Goal: Information Seeking & Learning: Learn about a topic

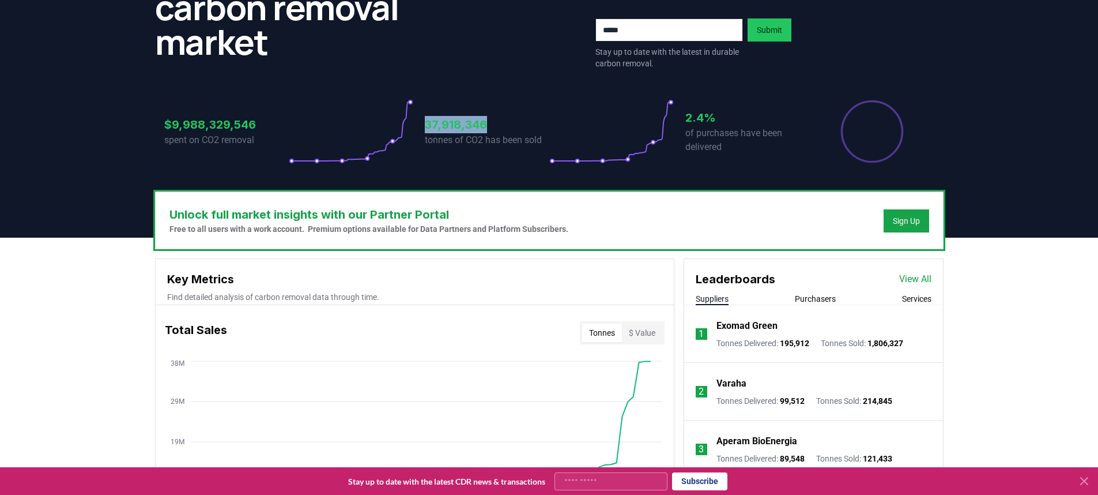
scroll to position [172, 0]
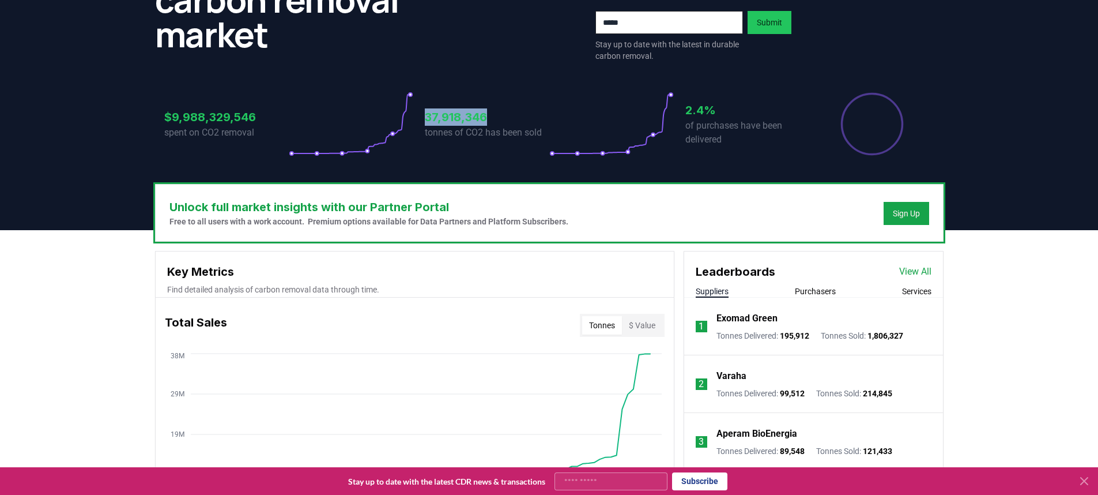
click at [911, 273] on link "View All" at bounding box center [915, 272] width 32 height 14
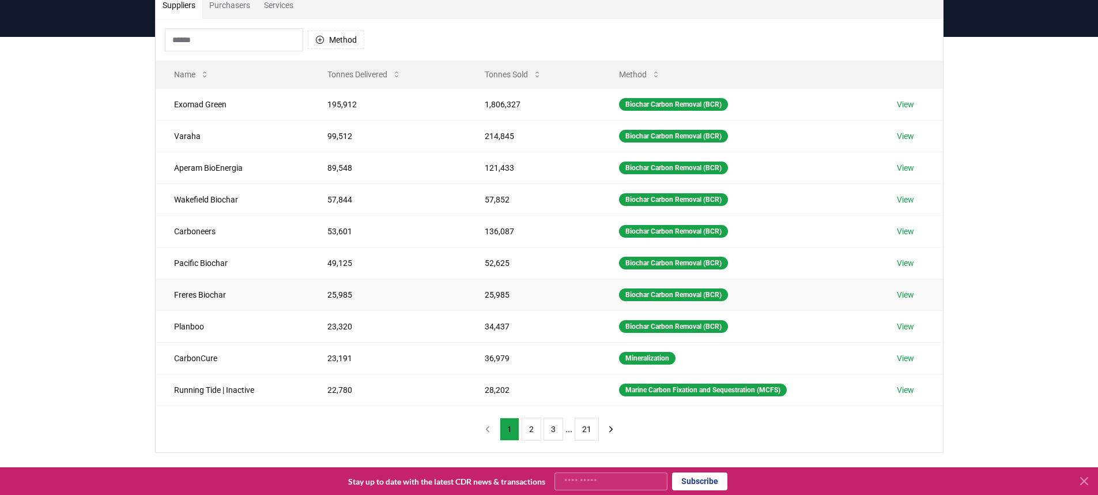
scroll to position [112, 0]
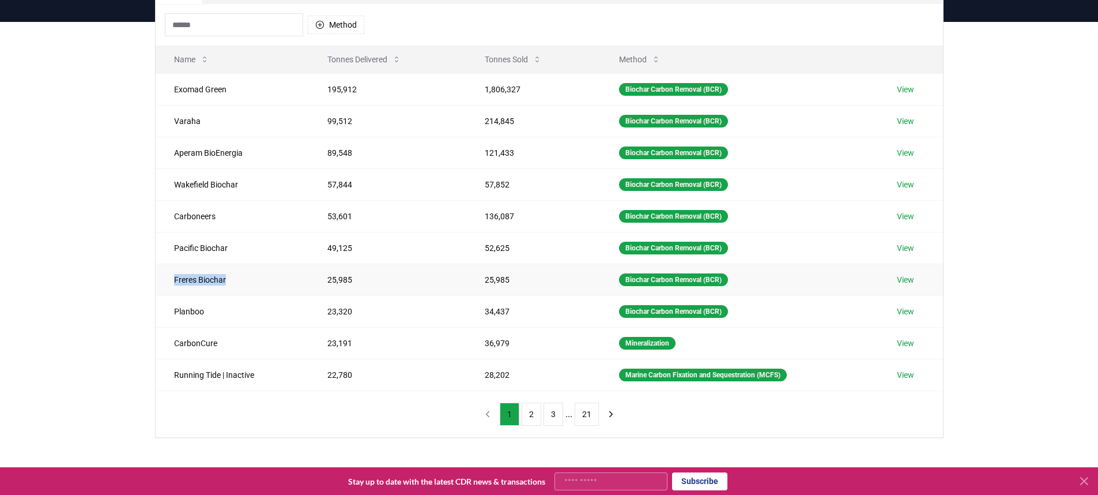
drag, startPoint x: 173, startPoint y: 281, endPoint x: 233, endPoint y: 282, distance: 60.5
click at [233, 282] on td "Freres Biochar" at bounding box center [232, 279] width 153 height 32
copy td "Freres Biochar"
click at [524, 418] on button "2" at bounding box center [532, 413] width 20 height 23
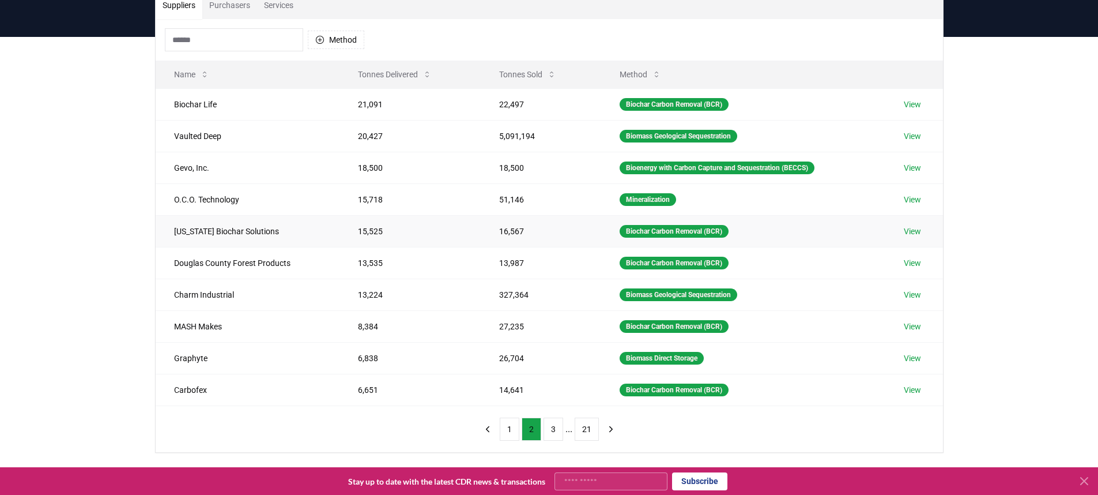
scroll to position [89, 0]
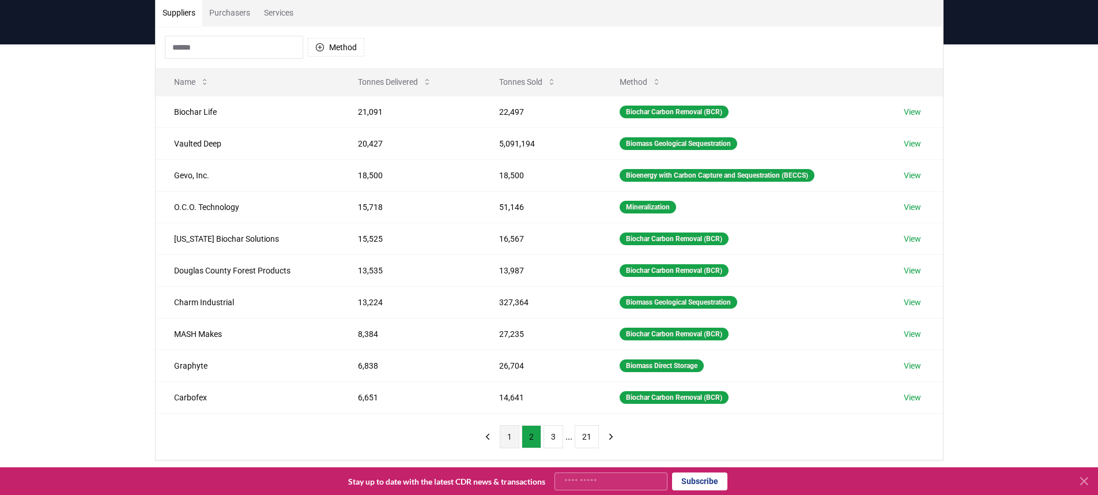
click at [504, 440] on button "1" at bounding box center [510, 436] width 20 height 23
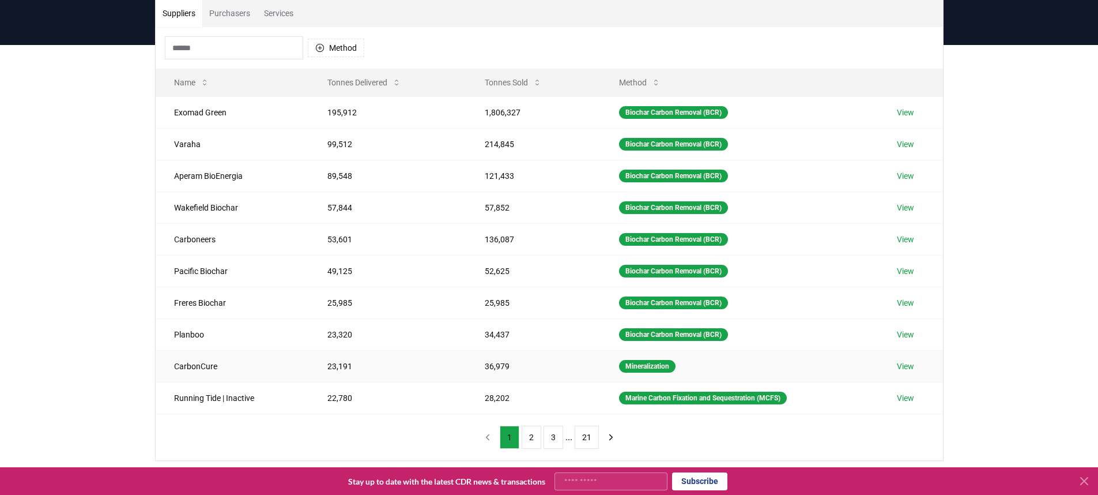
scroll to position [96, 0]
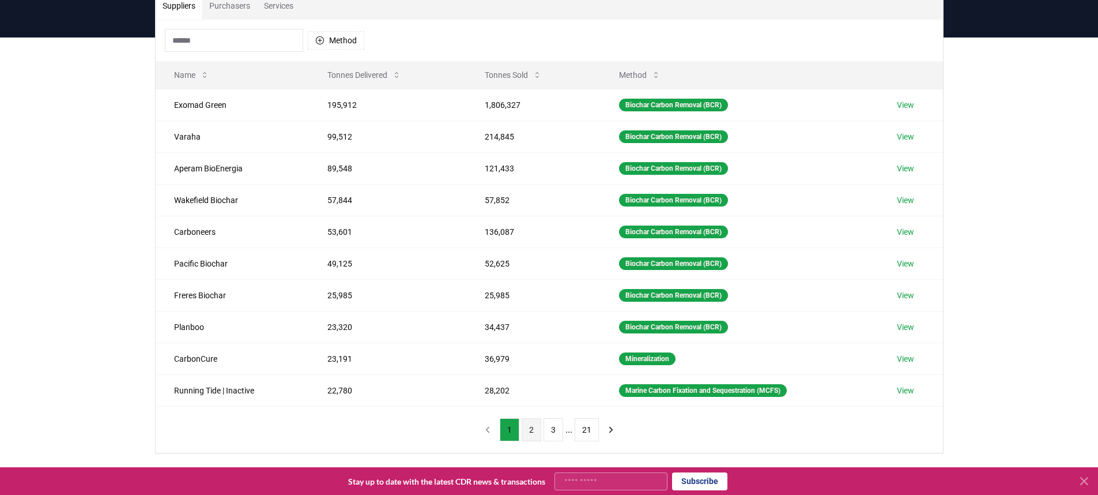
click at [529, 427] on button "2" at bounding box center [532, 429] width 20 height 23
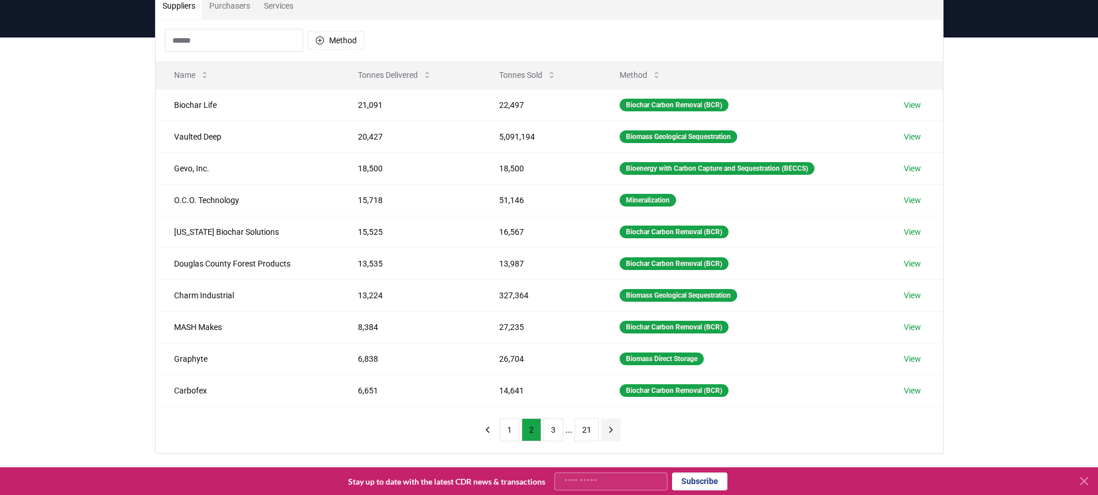
click at [610, 428] on icon "next page" at bounding box center [611, 429] width 10 height 10
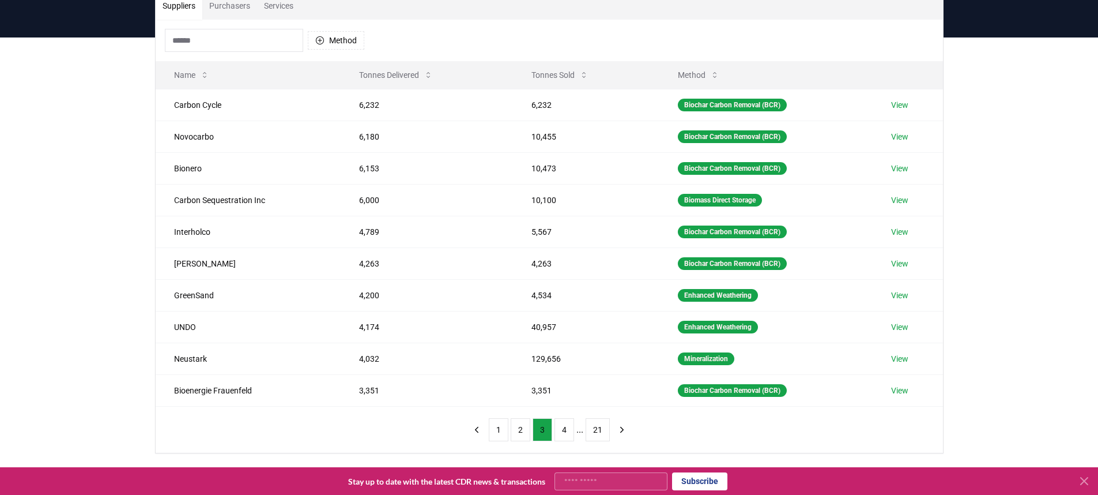
click at [256, 46] on input at bounding box center [234, 40] width 138 height 23
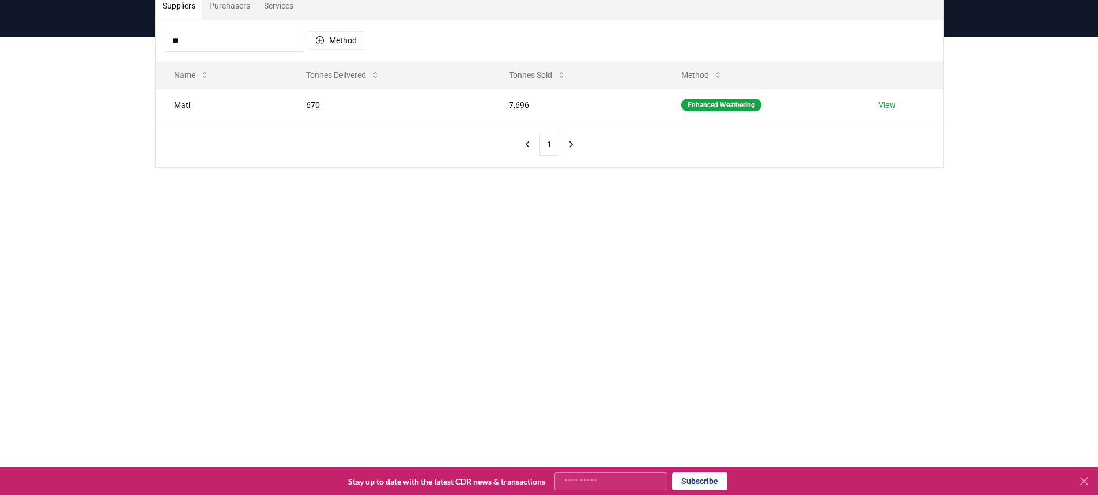
type input "*"
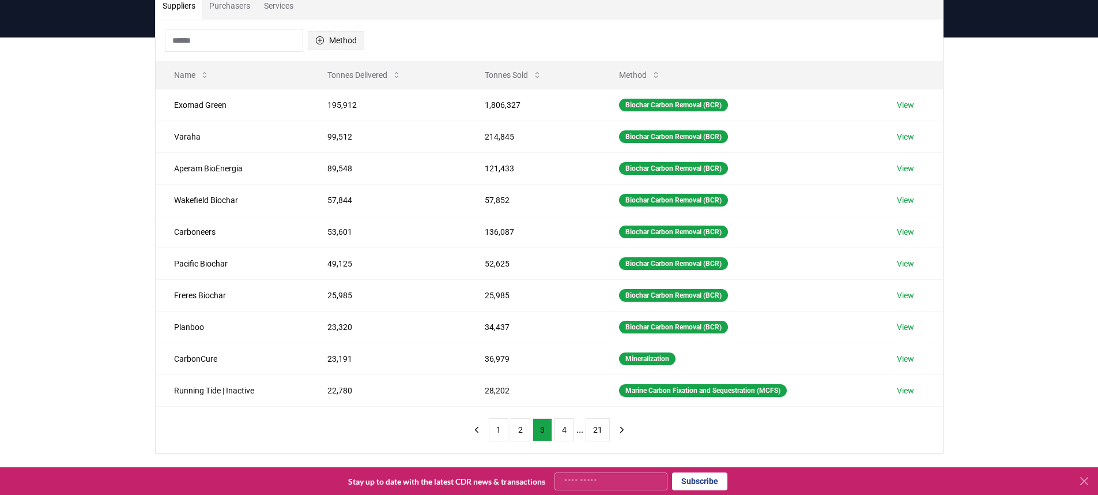
click at [337, 43] on button "Method" at bounding box center [336, 40] width 56 height 18
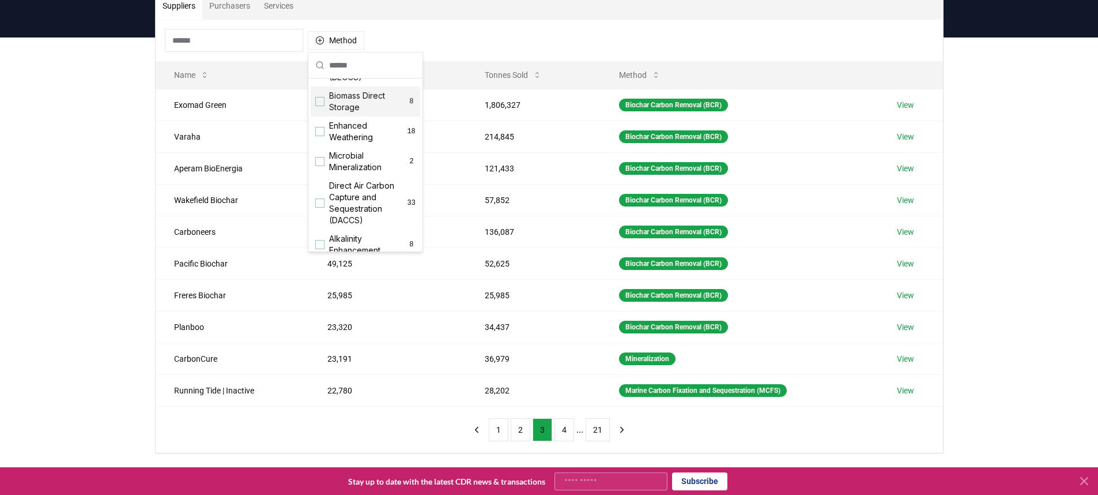
scroll to position [172, 0]
click at [322, 143] on div "Suggestions" at bounding box center [319, 138] width 9 height 9
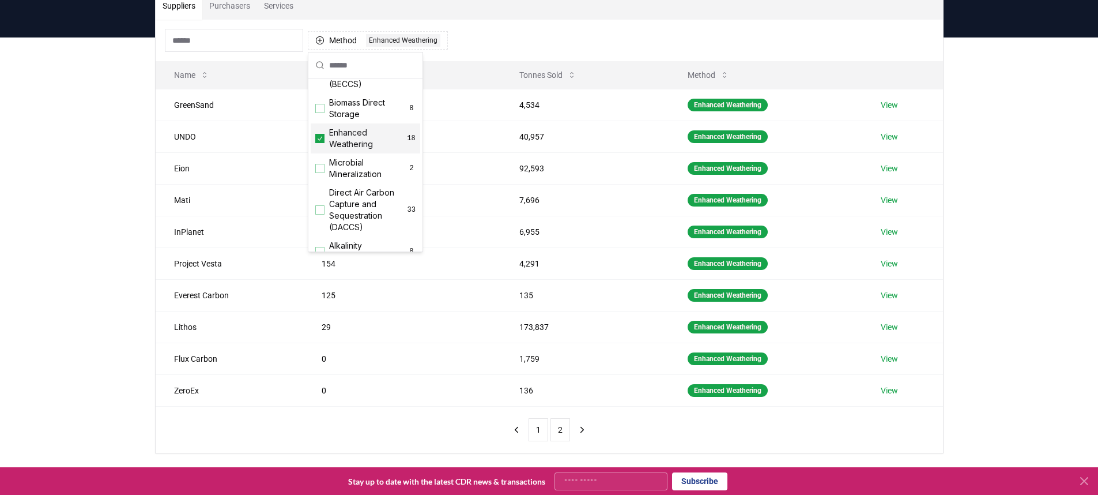
click at [97, 156] on div "Suppliers Purchasers Services Method 1 Enhanced Weathering Name Tonnes Delivere…" at bounding box center [549, 268] width 1098 height 462
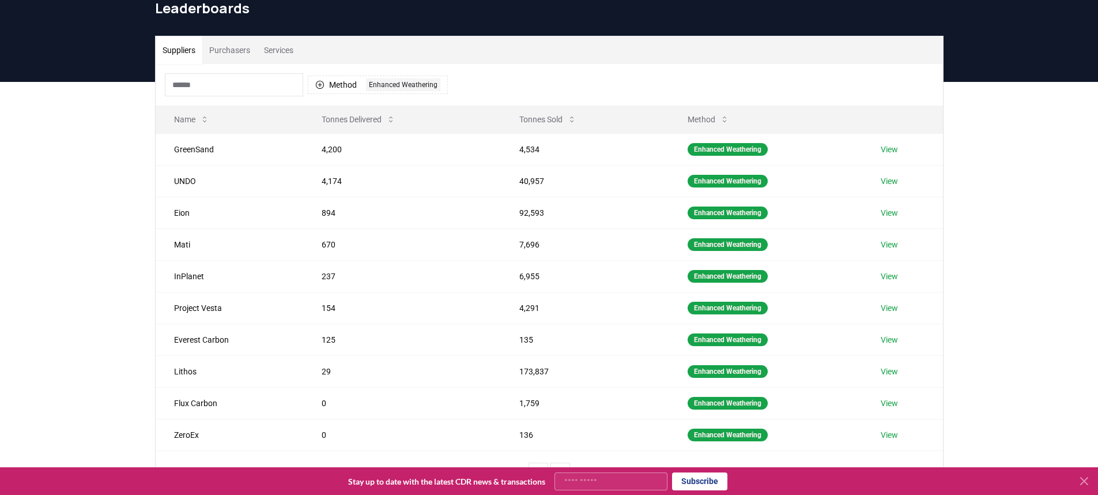
scroll to position [82, 0]
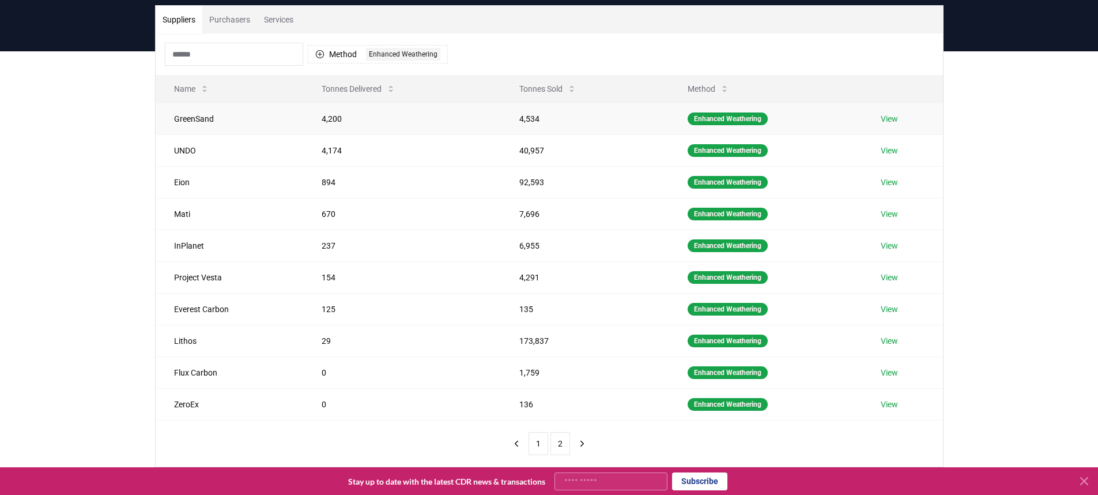
click at [189, 115] on td "GreenSand" at bounding box center [230, 119] width 148 height 32
copy td "GreenSand"
click at [180, 150] on td "UNDO" at bounding box center [230, 150] width 148 height 32
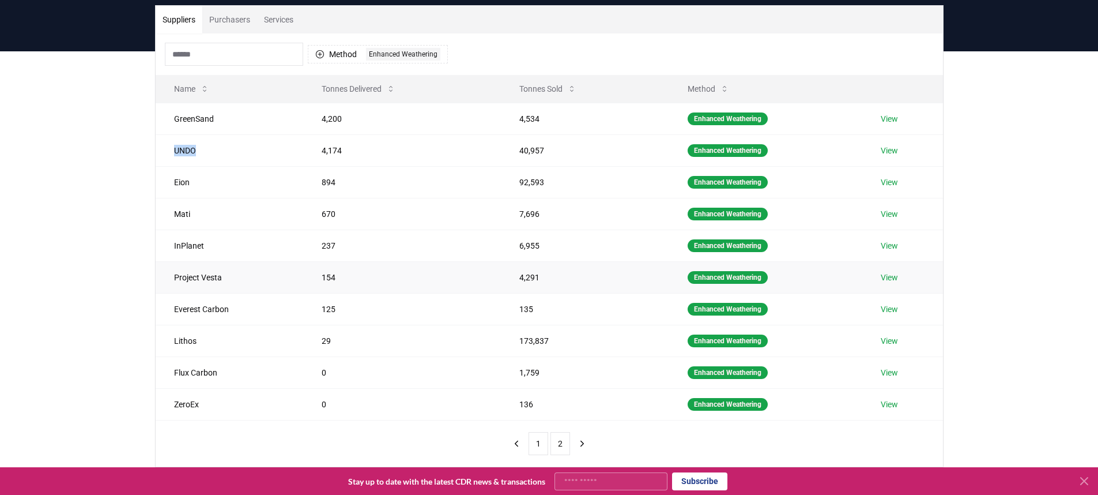
copy td "UNDO"
click at [535, 89] on button "Tonnes Sold" at bounding box center [548, 88] width 76 height 23
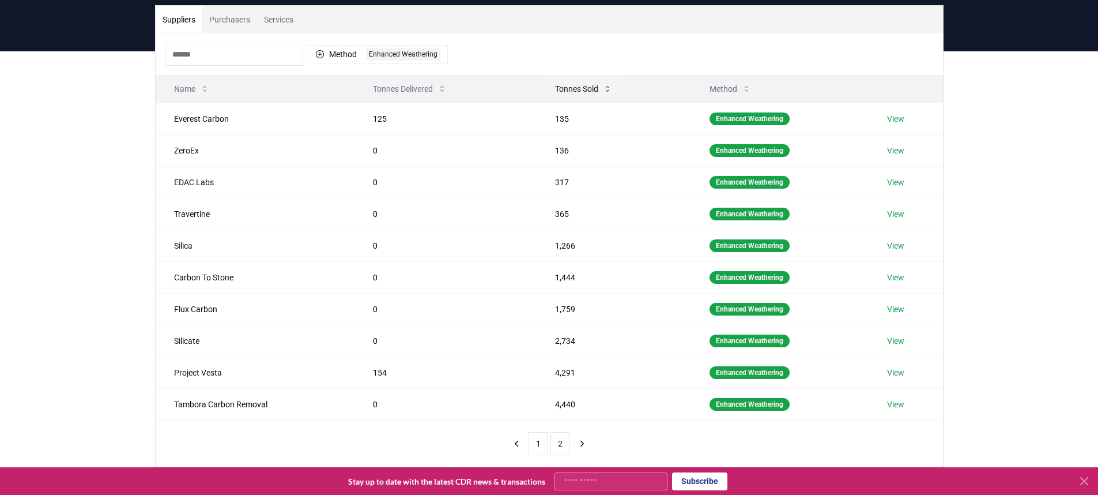
click at [567, 84] on button "Tonnes Sold" at bounding box center [584, 88] width 76 height 23
click at [196, 119] on td "Terradot" at bounding box center [255, 119] width 199 height 32
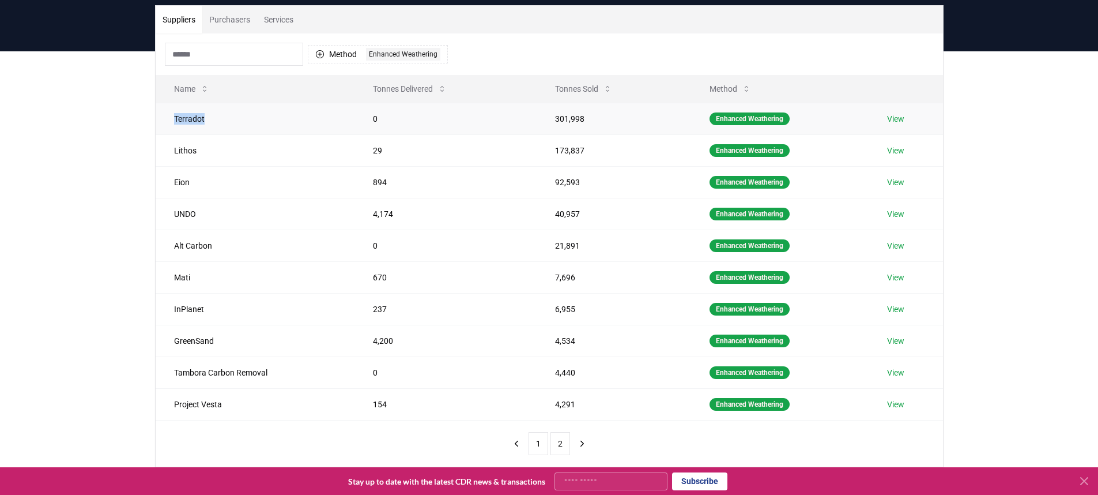
click at [196, 119] on td "Terradot" at bounding box center [255, 119] width 199 height 32
copy td "Terradot"
